Goal: Communication & Community: Answer question/provide support

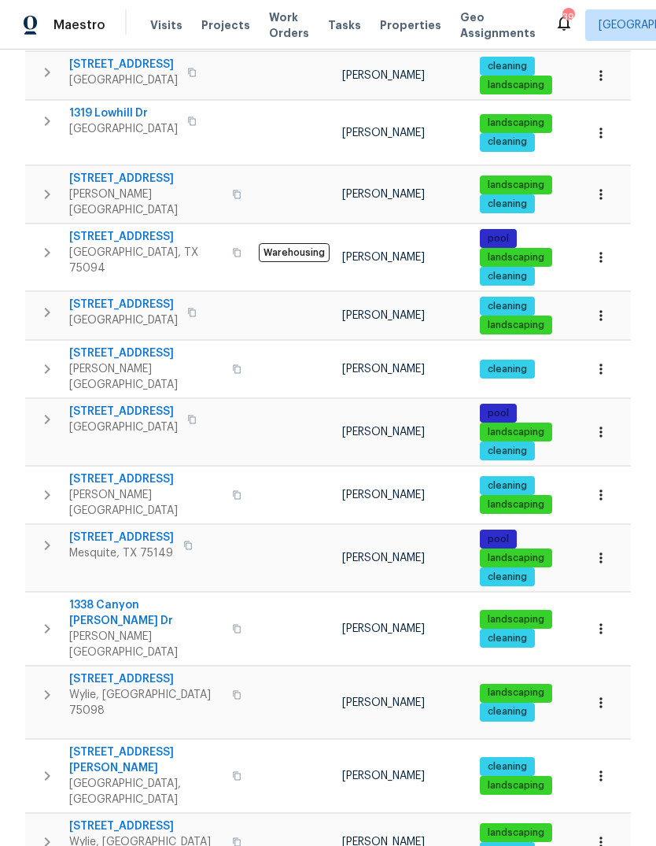
scroll to position [59, 0]
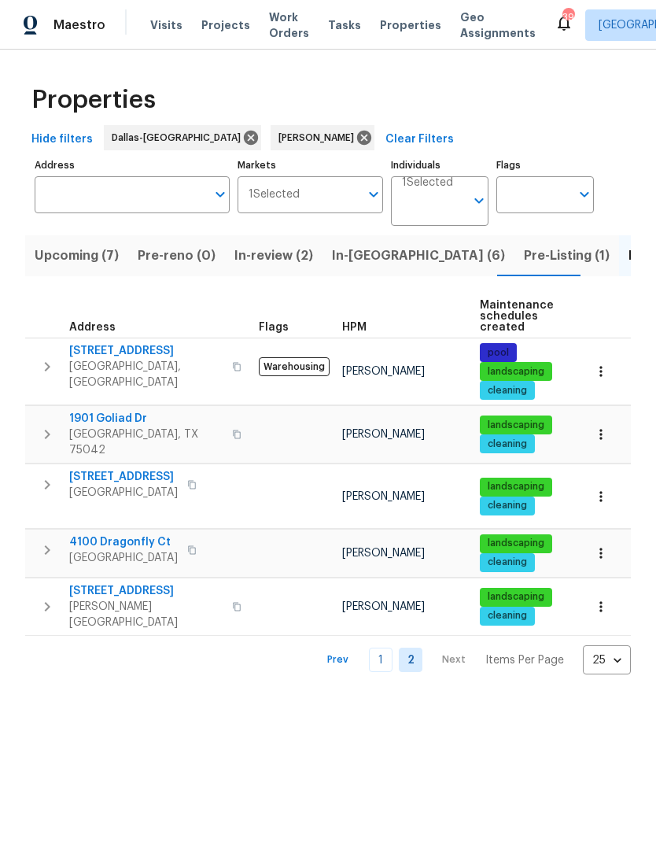
click at [118, 469] on span "[STREET_ADDRESS]" at bounding box center [123, 477] width 109 height 16
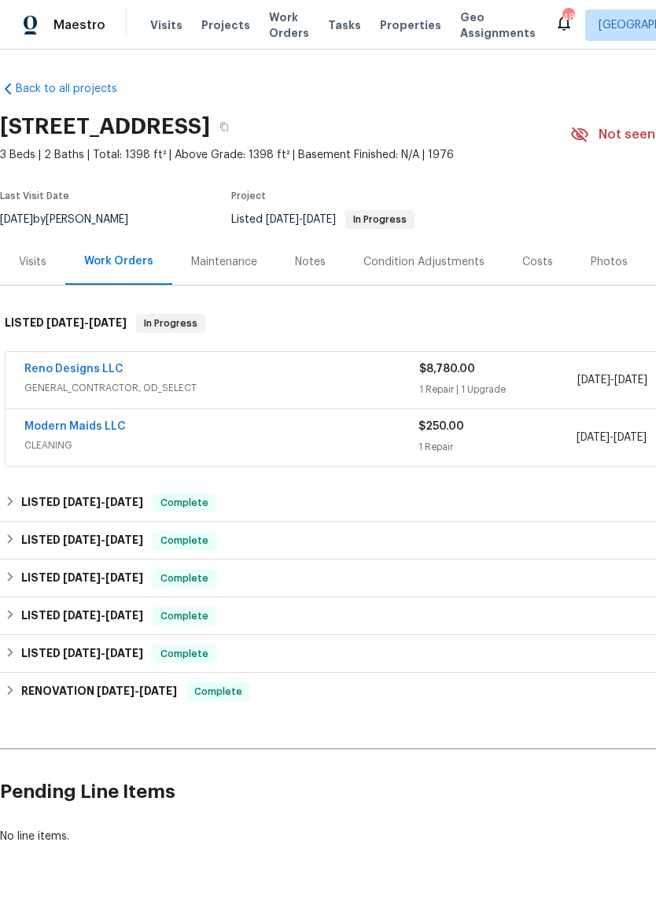
click at [100, 423] on link "Modern Maids LLC" at bounding box center [75, 426] width 102 height 11
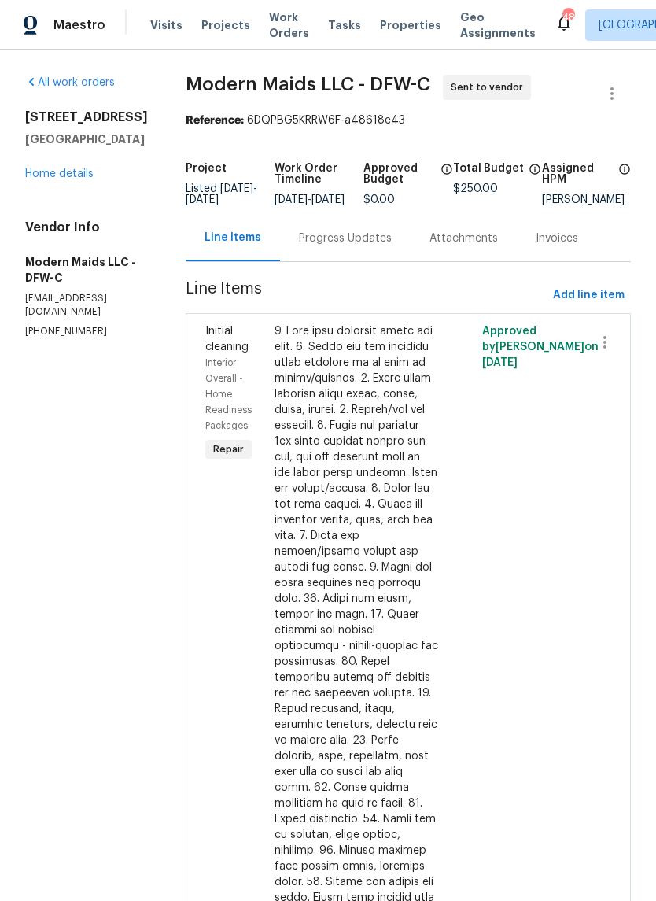
click at [369, 246] on div "Progress Updates" at bounding box center [345, 239] width 93 height 16
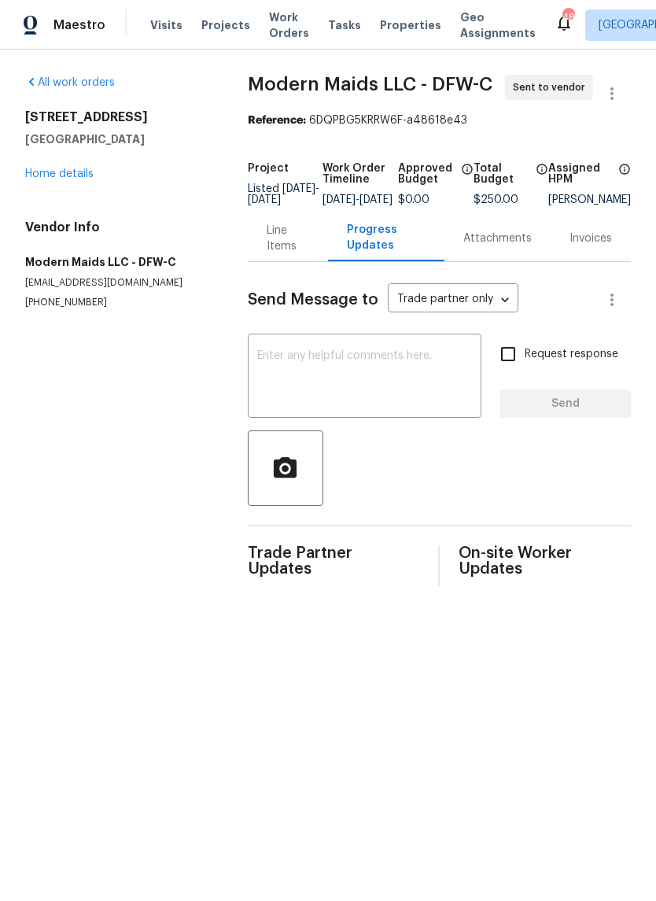
click at [358, 367] on textarea at bounding box center [364, 377] width 215 height 55
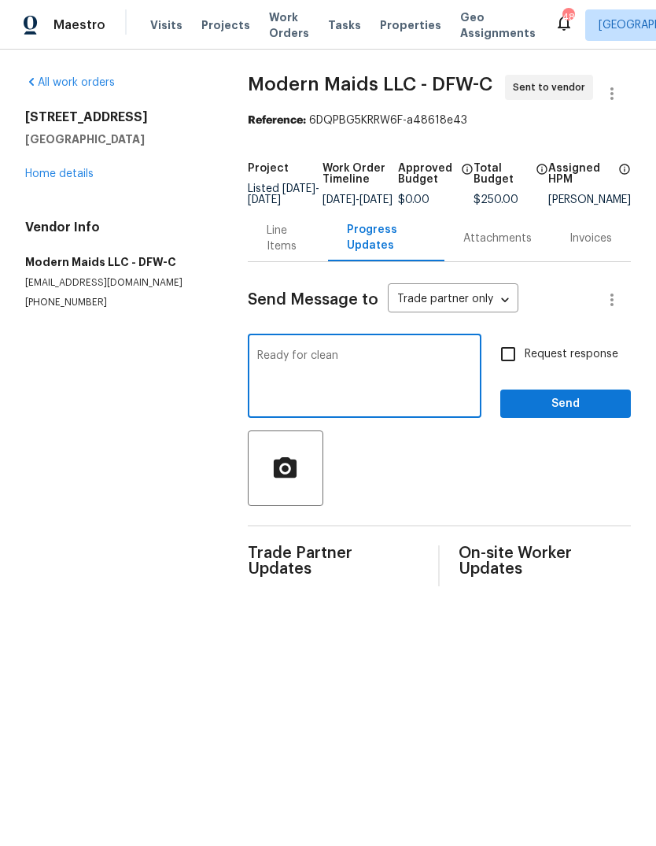
type textarea "Ready for clean"
click at [522, 365] on input "Request response" at bounding box center [508, 354] width 33 height 33
checkbox input "true"
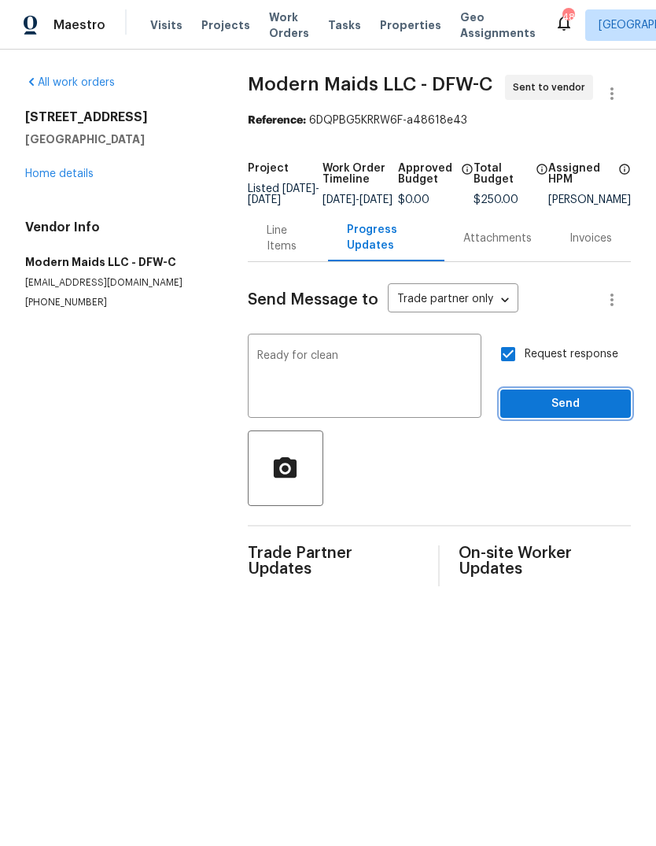
click at [581, 414] on span "Send" at bounding box center [565, 404] width 105 height 20
